Goal: Information Seeking & Learning: Learn about a topic

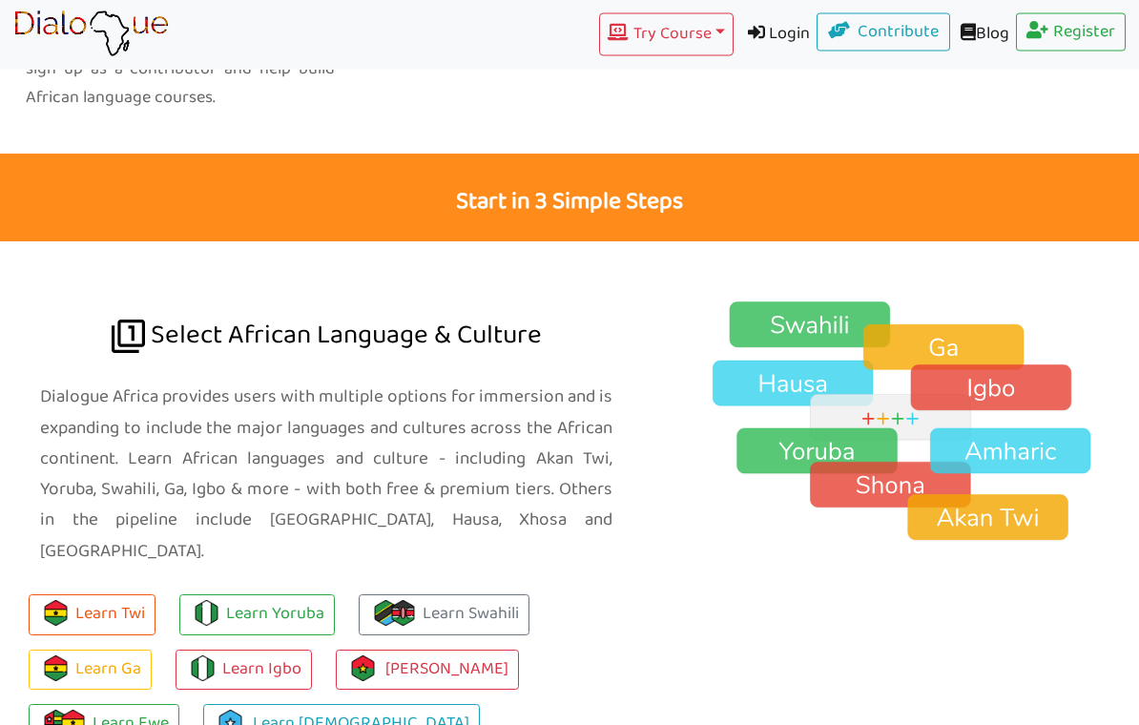
scroll to position [1156, 0]
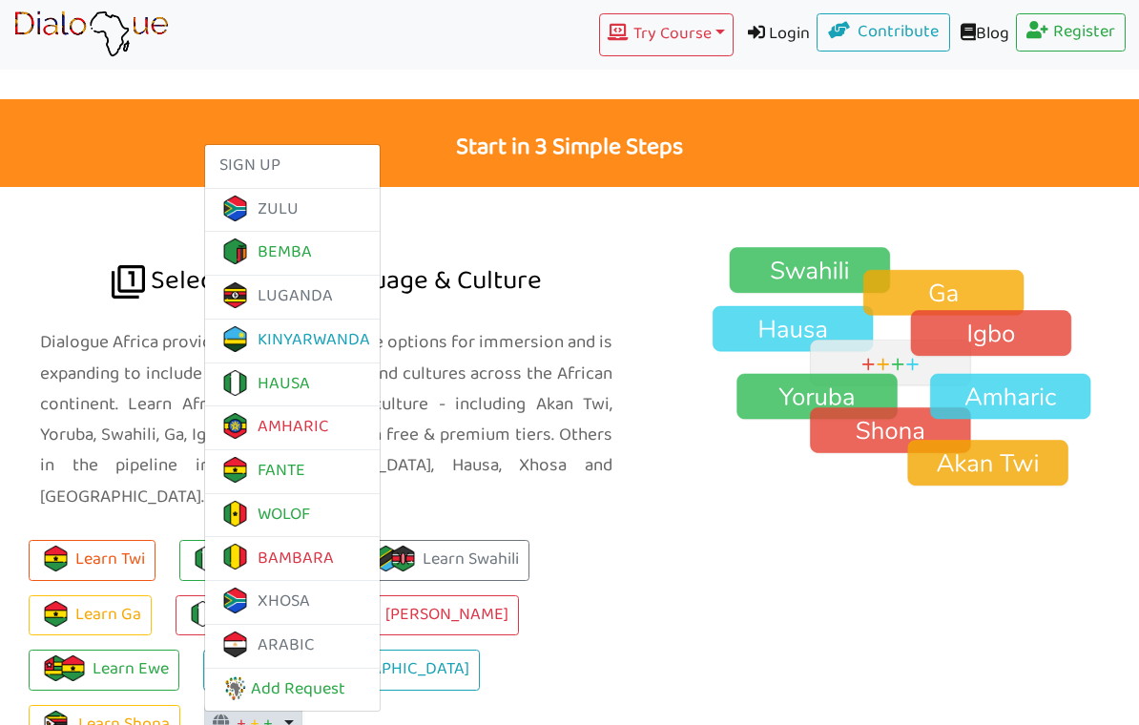
scroll to position [1211, 0]
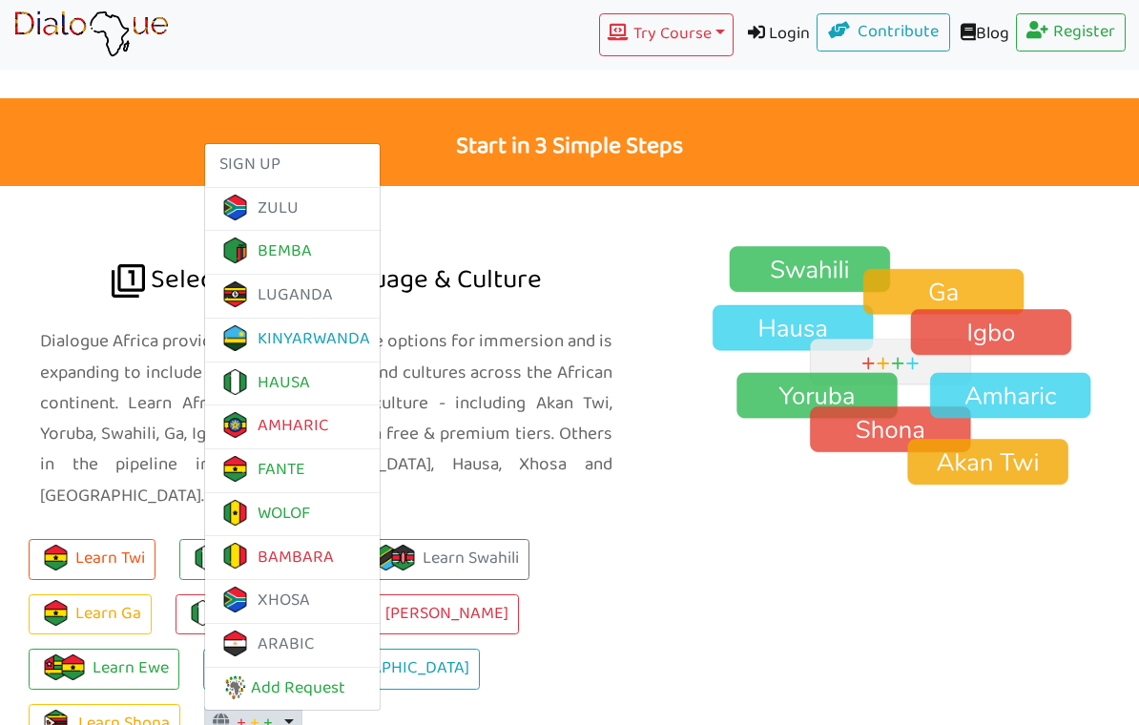
click at [204, 705] on button "+ + + Toggle Dropdown" at bounding box center [253, 724] width 98 height 38
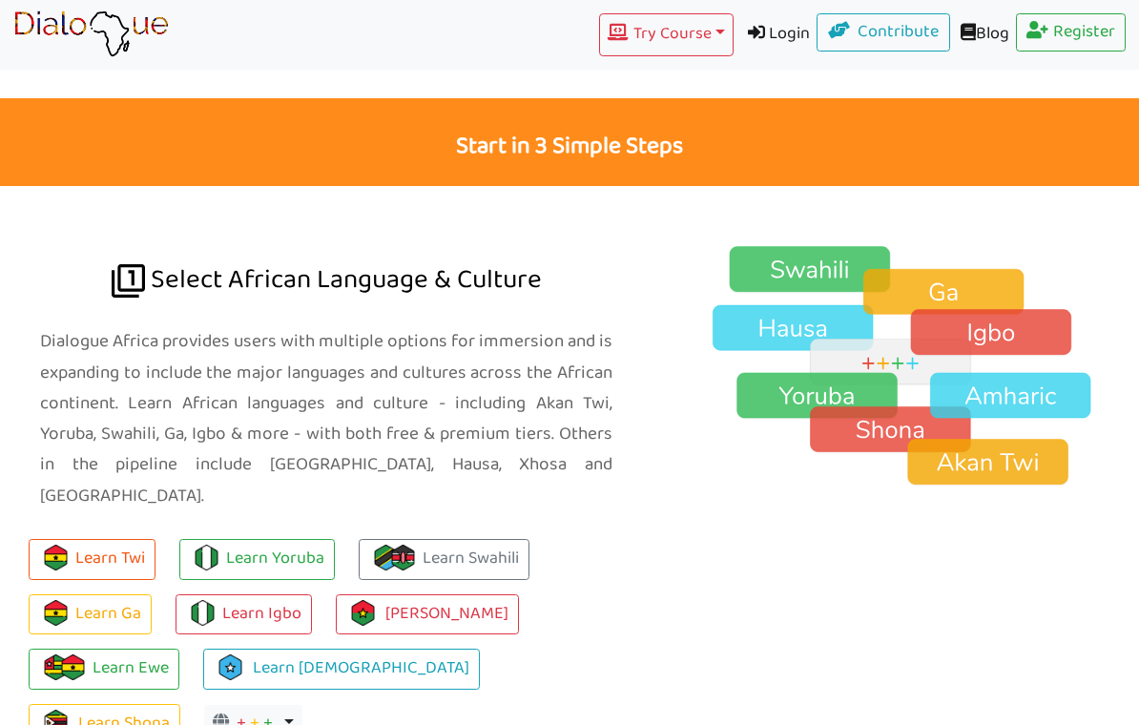
click at [204, 705] on button "+ + + Toggle Dropdown" at bounding box center [253, 724] width 98 height 38
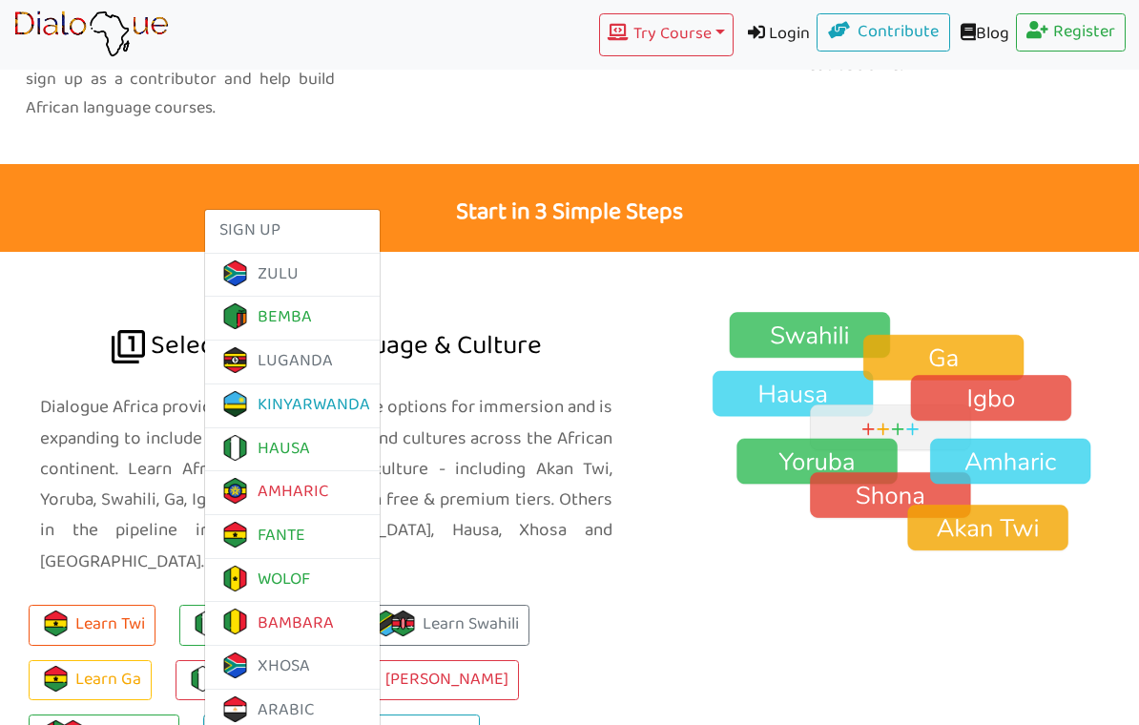
scroll to position [1141, 0]
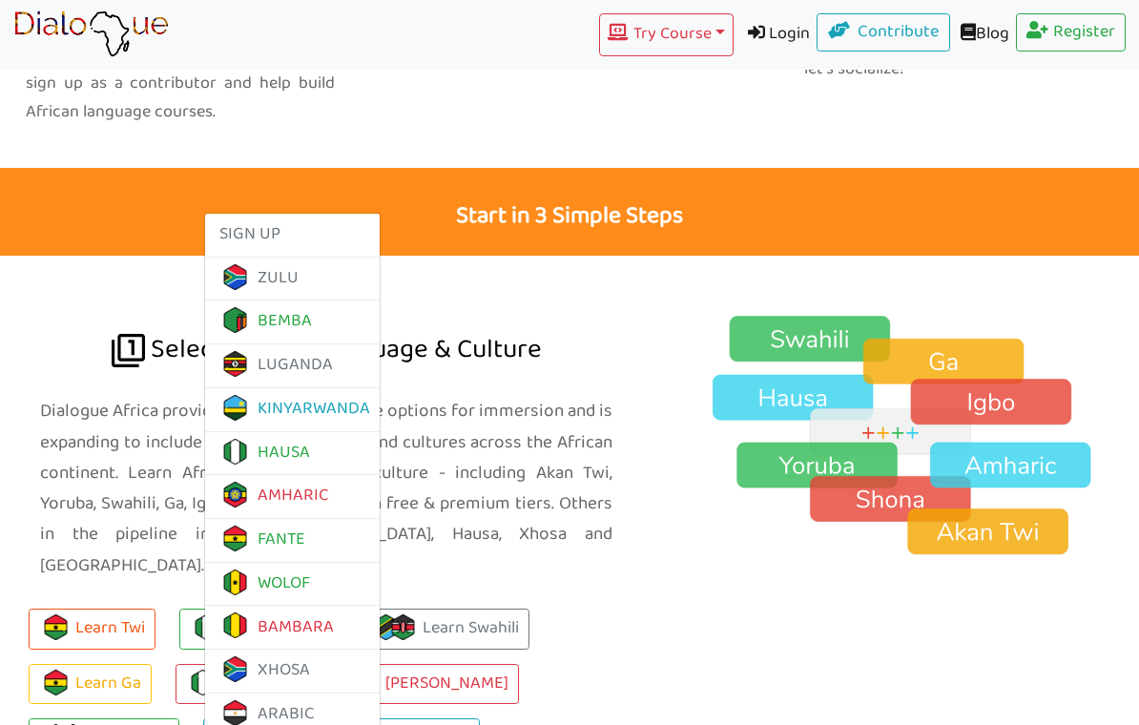
click at [694, 615] on div at bounding box center [910, 553] width 487 height 595
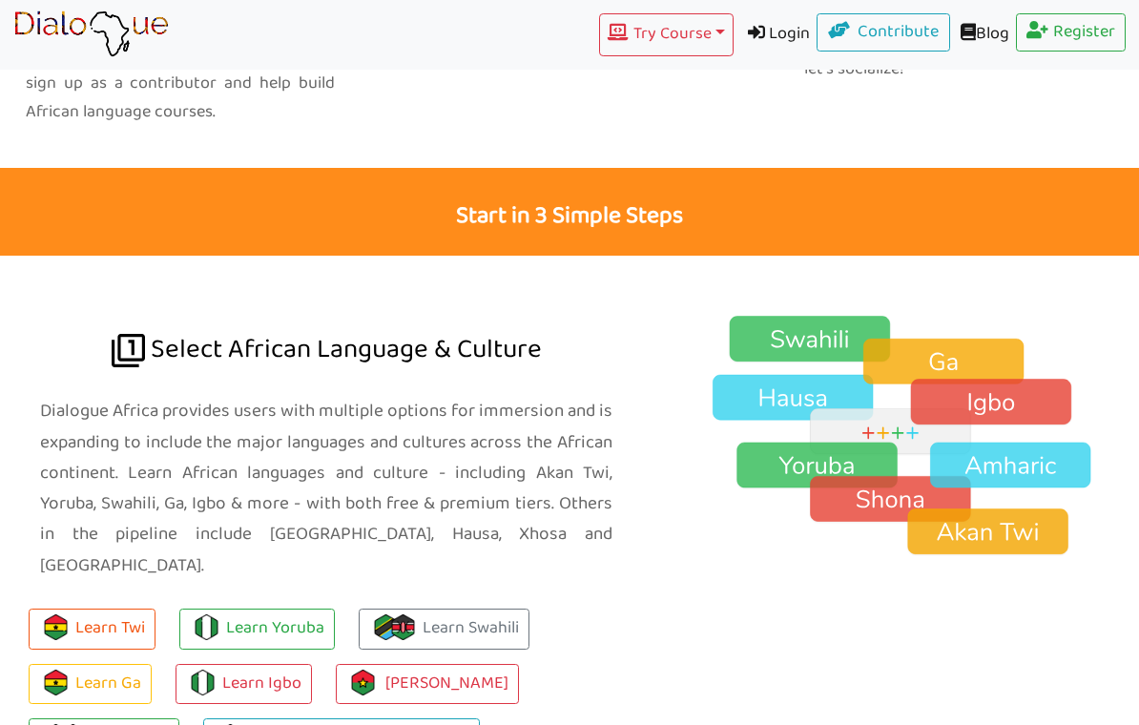
click at [126, 609] on button "Learn Twi" at bounding box center [92, 629] width 127 height 41
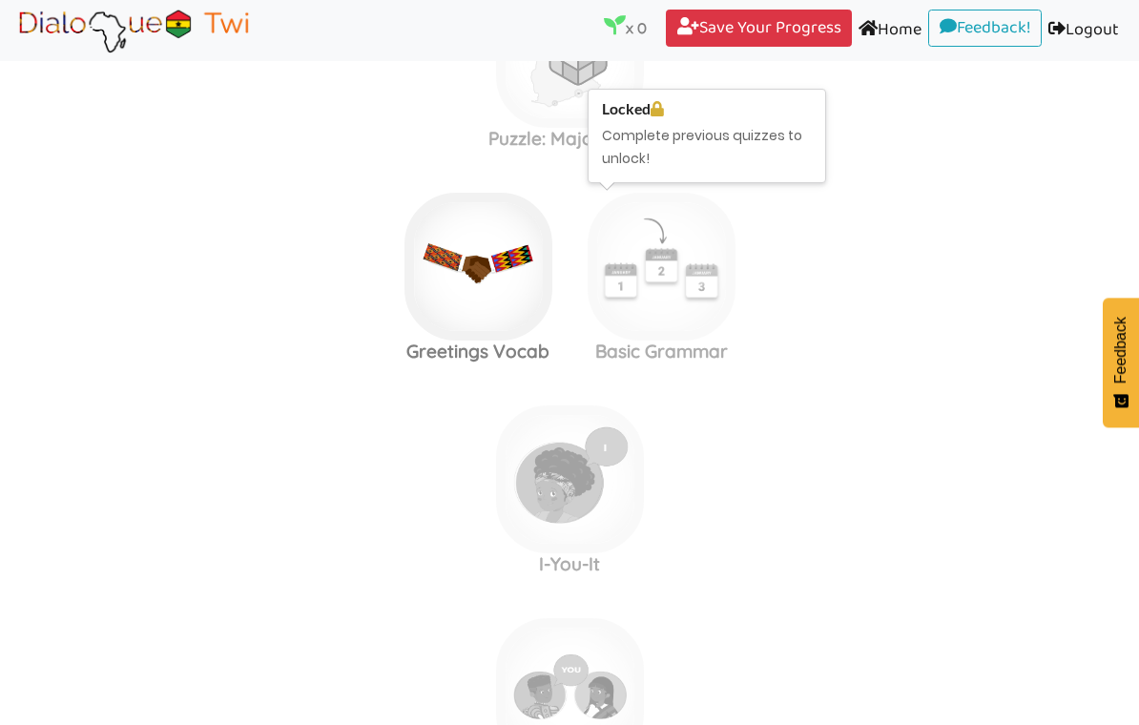
click at [663, 331] on img at bounding box center [662, 267] width 148 height 148
click at [676, 322] on img at bounding box center [662, 266] width 148 height 148
click at [664, 328] on img at bounding box center [662, 266] width 148 height 148
click at [574, 422] on img at bounding box center [570, 479] width 148 height 148
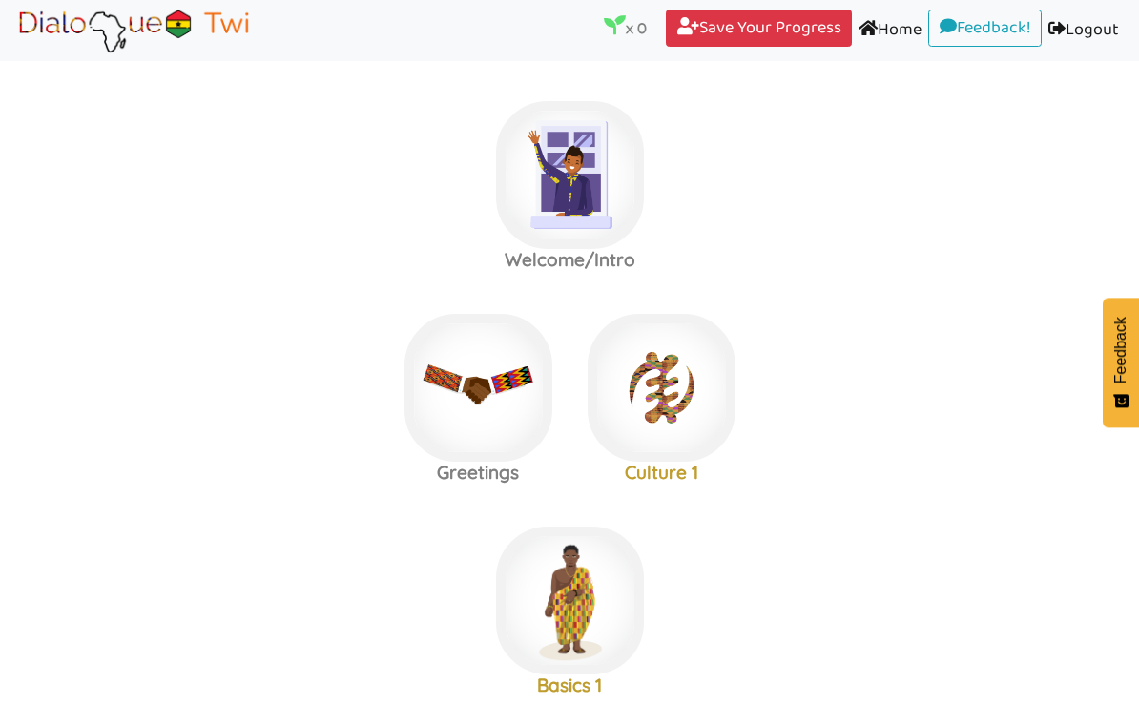
click at [13, 54] on area at bounding box center [13, 54] width 0 height 0
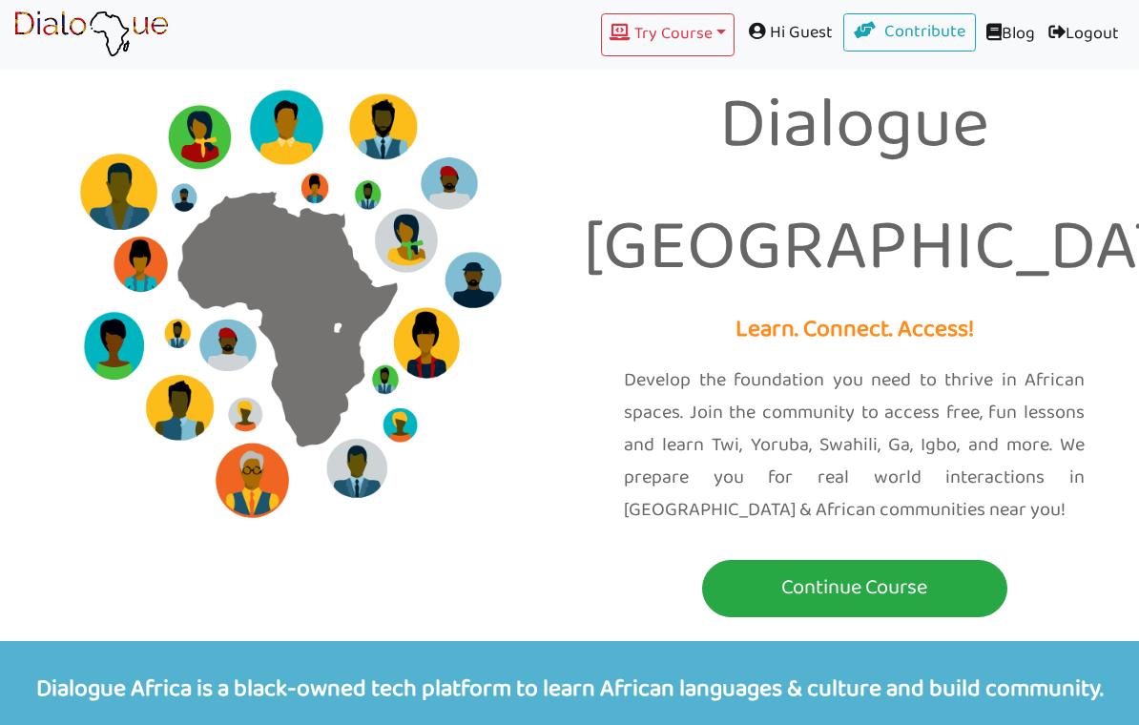
click at [829, 560] on button "Continue Course" at bounding box center [854, 588] width 305 height 57
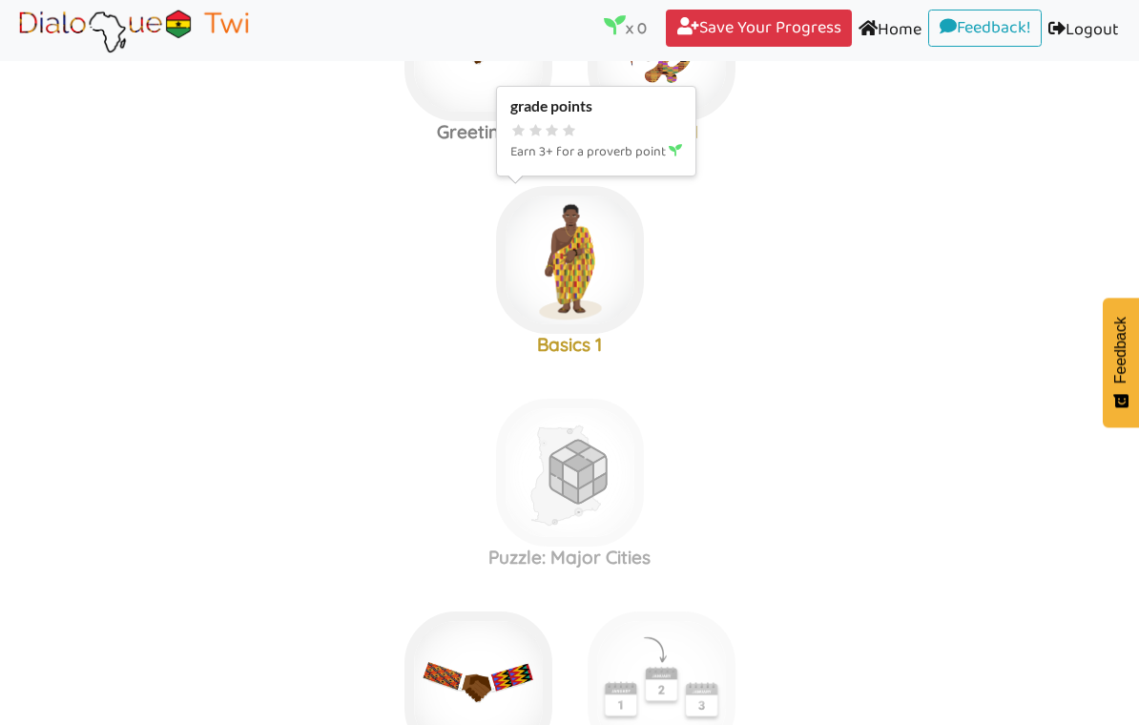
scroll to position [342, 0]
click at [584, 293] on img at bounding box center [570, 259] width 148 height 148
